Goal: Transaction & Acquisition: Purchase product/service

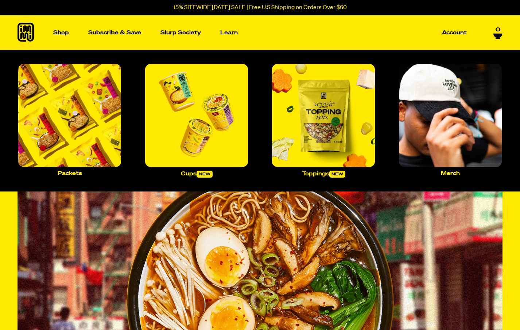
click at [59, 30] on p "Shop" at bounding box center [61, 32] width 16 height 5
click at [73, 132] on img "Main navigation" at bounding box center [69, 115] width 103 height 103
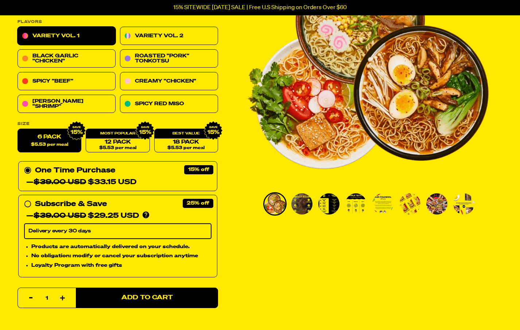
scroll to position [109, 0]
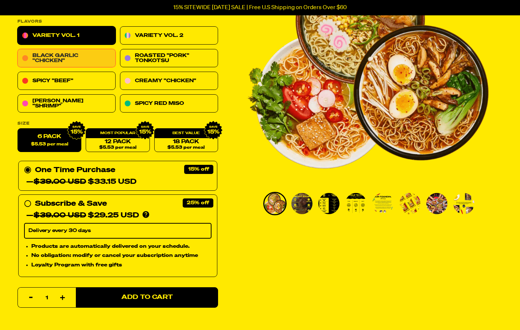
click at [76, 59] on link "Black Garlic "Chicken"" at bounding box center [67, 58] width 98 height 18
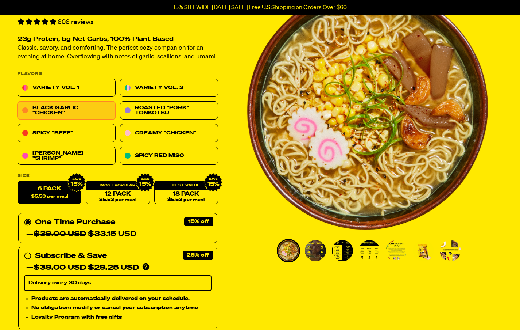
scroll to position [52, 0]
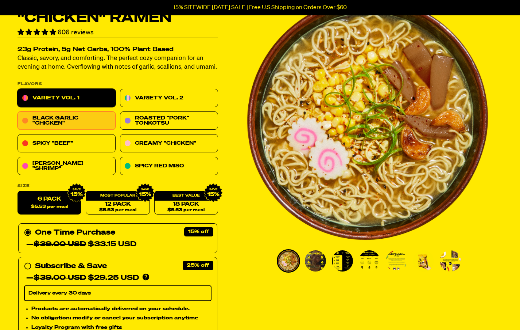
click at [64, 97] on link "Variety Vol. 1" at bounding box center [67, 98] width 98 height 18
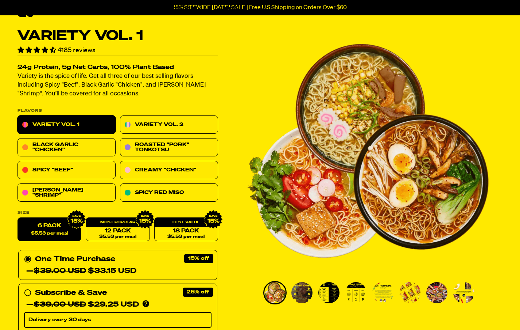
scroll to position [19, 0]
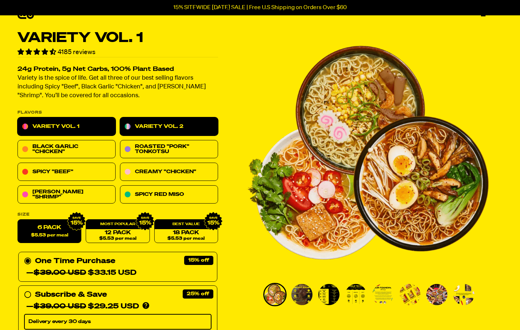
click at [171, 124] on link "Variety Vol. 2" at bounding box center [169, 127] width 98 height 18
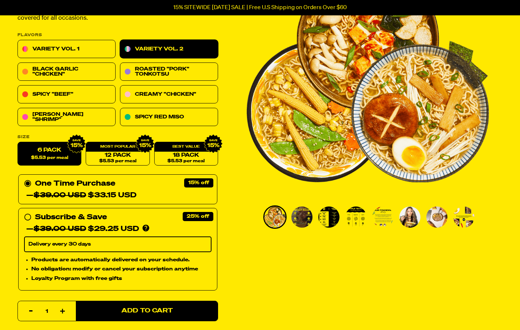
scroll to position [95, 0]
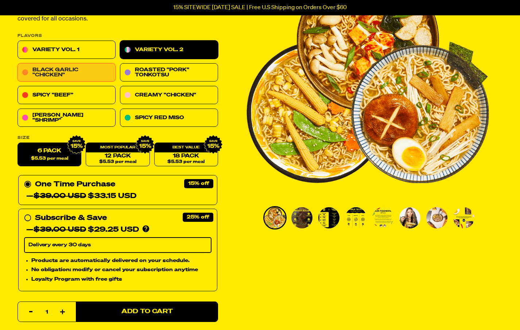
click at [73, 74] on link "Black Garlic "Chicken"" at bounding box center [67, 73] width 98 height 18
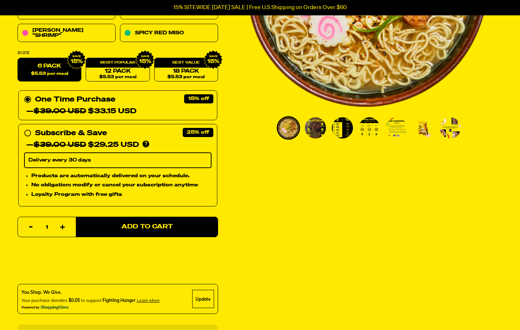
scroll to position [182, 0]
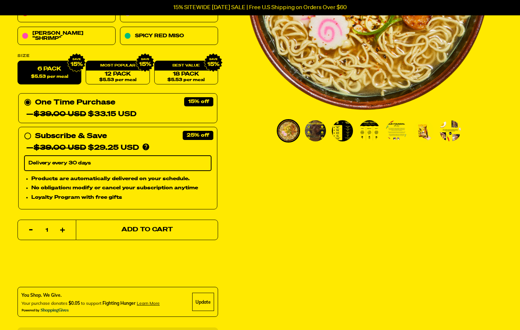
click at [145, 231] on span "Add to Cart" at bounding box center [147, 230] width 51 height 6
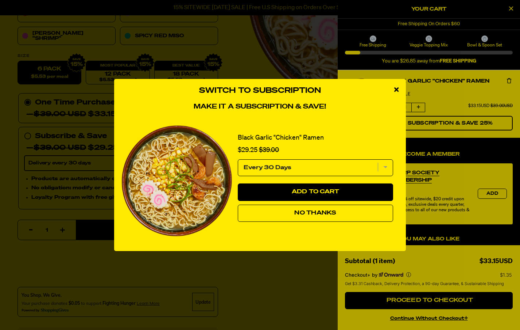
click at [320, 211] on span "No Thanks" at bounding box center [316, 213] width 42 height 6
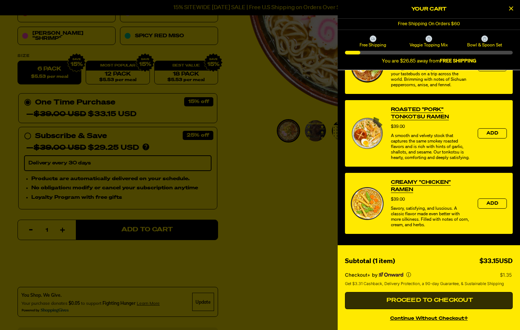
scroll to position [209, 0]
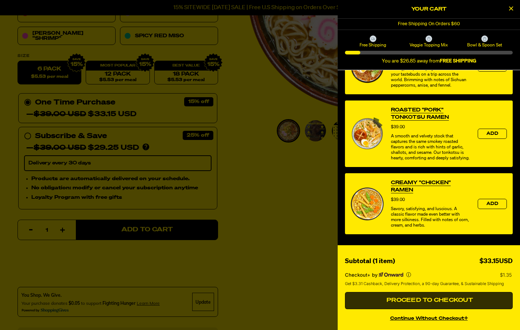
click at [439, 301] on span "Proceed to Checkout" at bounding box center [429, 300] width 88 height 6
